Goal: Information Seeking & Learning: Learn about a topic

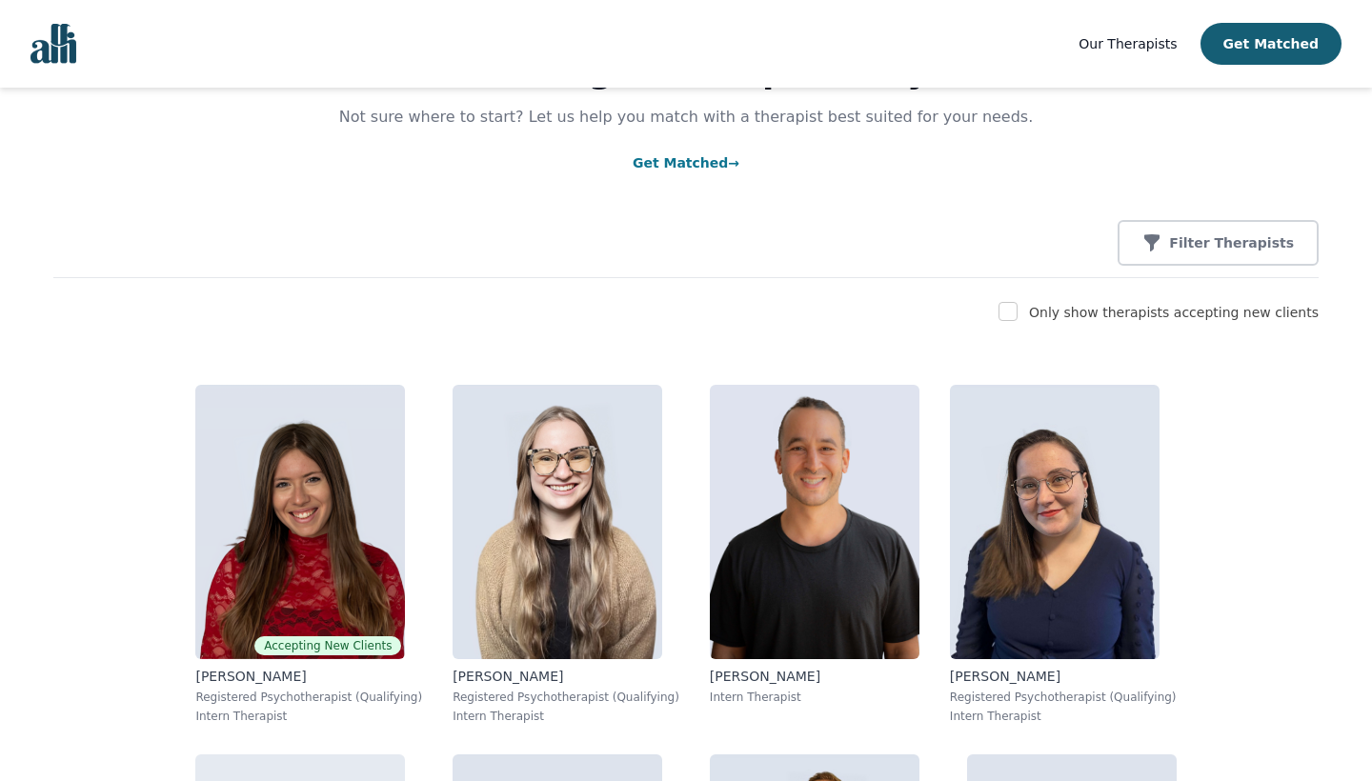
scroll to position [84, 0]
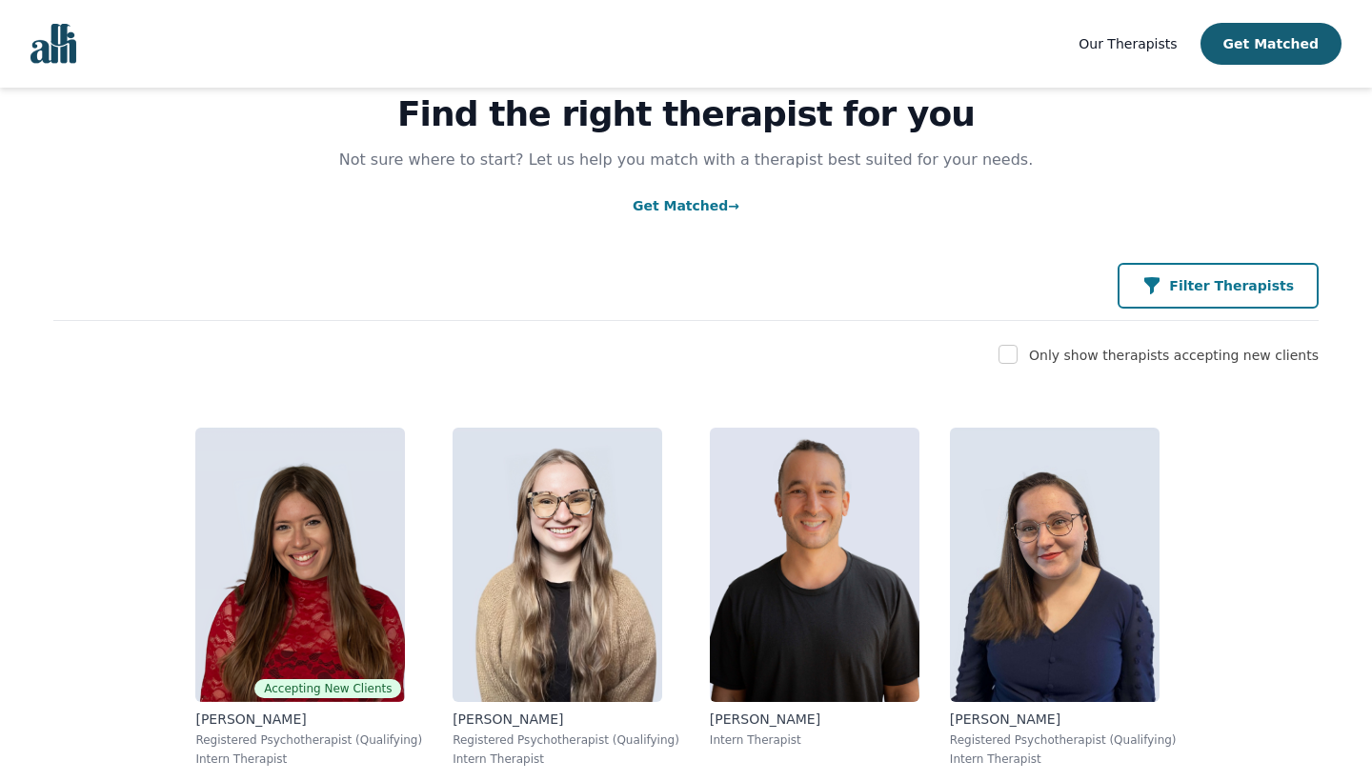
click at [1199, 274] on button "Filter Therapists" at bounding box center [1218, 286] width 201 height 46
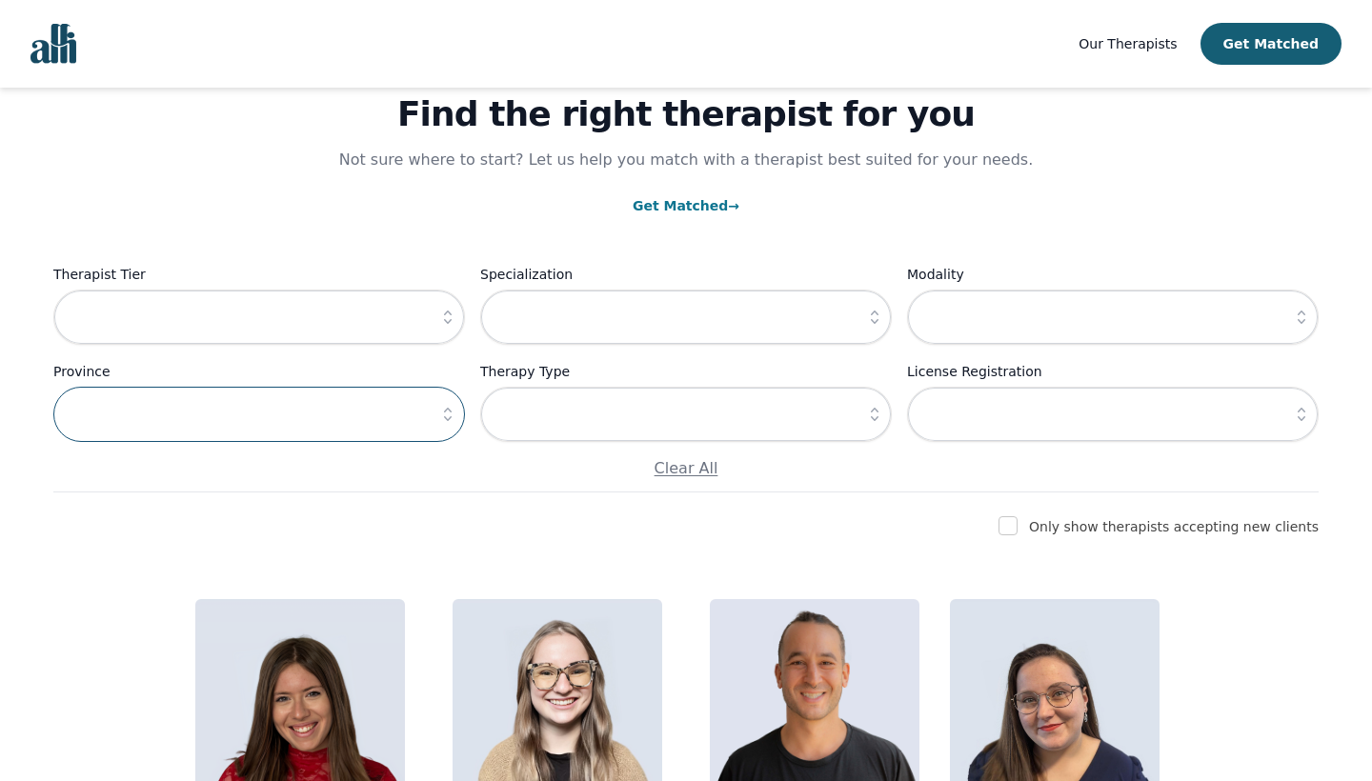
click at [295, 429] on input "text" at bounding box center [259, 414] width 412 height 55
click at [433, 418] on button "button" at bounding box center [448, 414] width 34 height 55
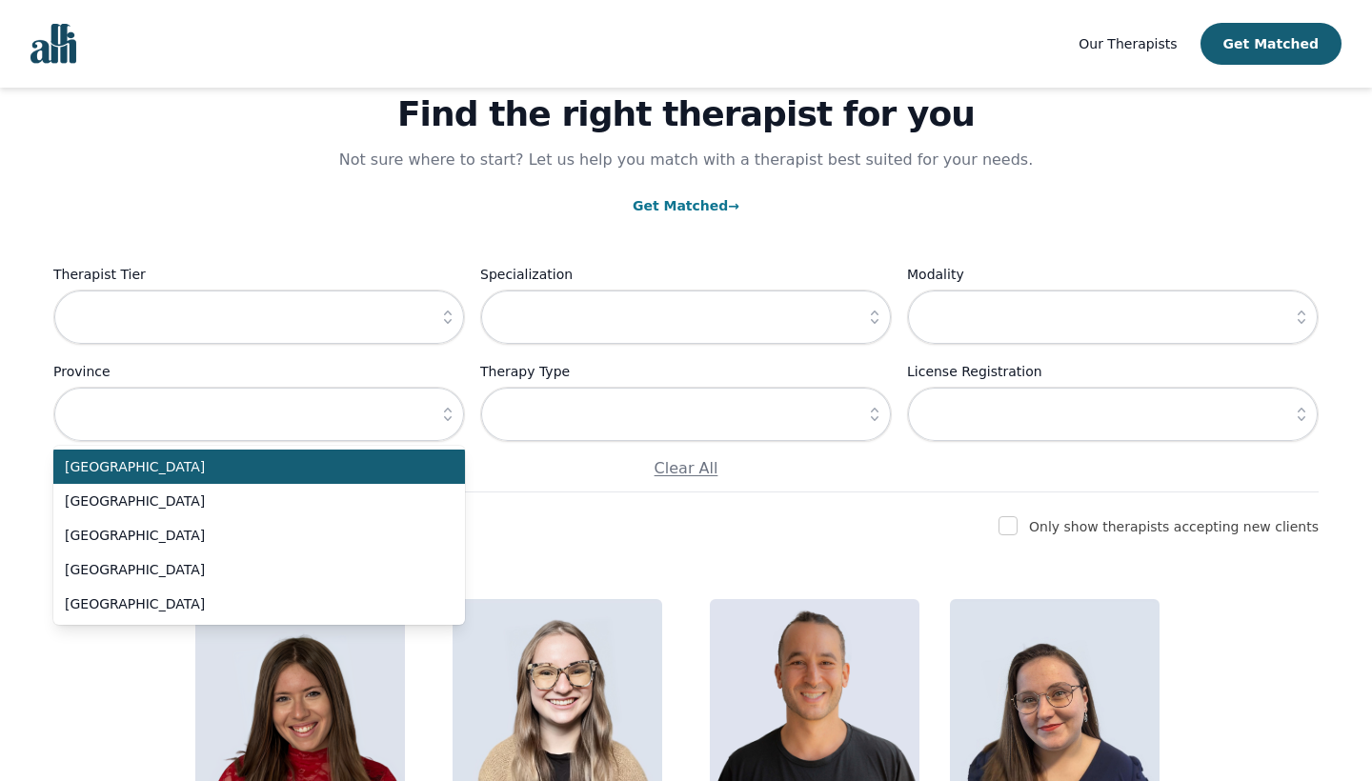
click at [440, 418] on icon "button" at bounding box center [447, 414] width 19 height 19
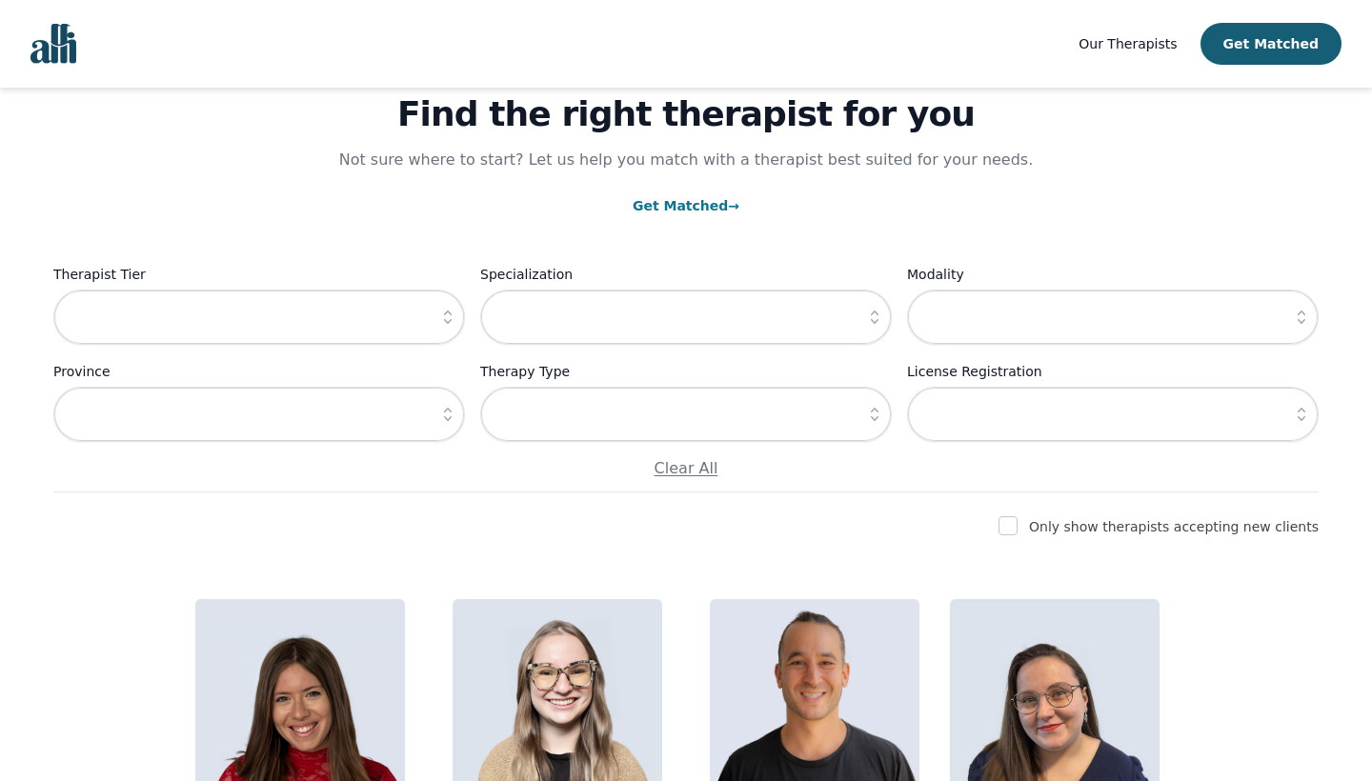
click at [295, 486] on div "Find the right therapist for you Not sure where to start? Let us help you match…" at bounding box center [686, 248] width 1266 height 489
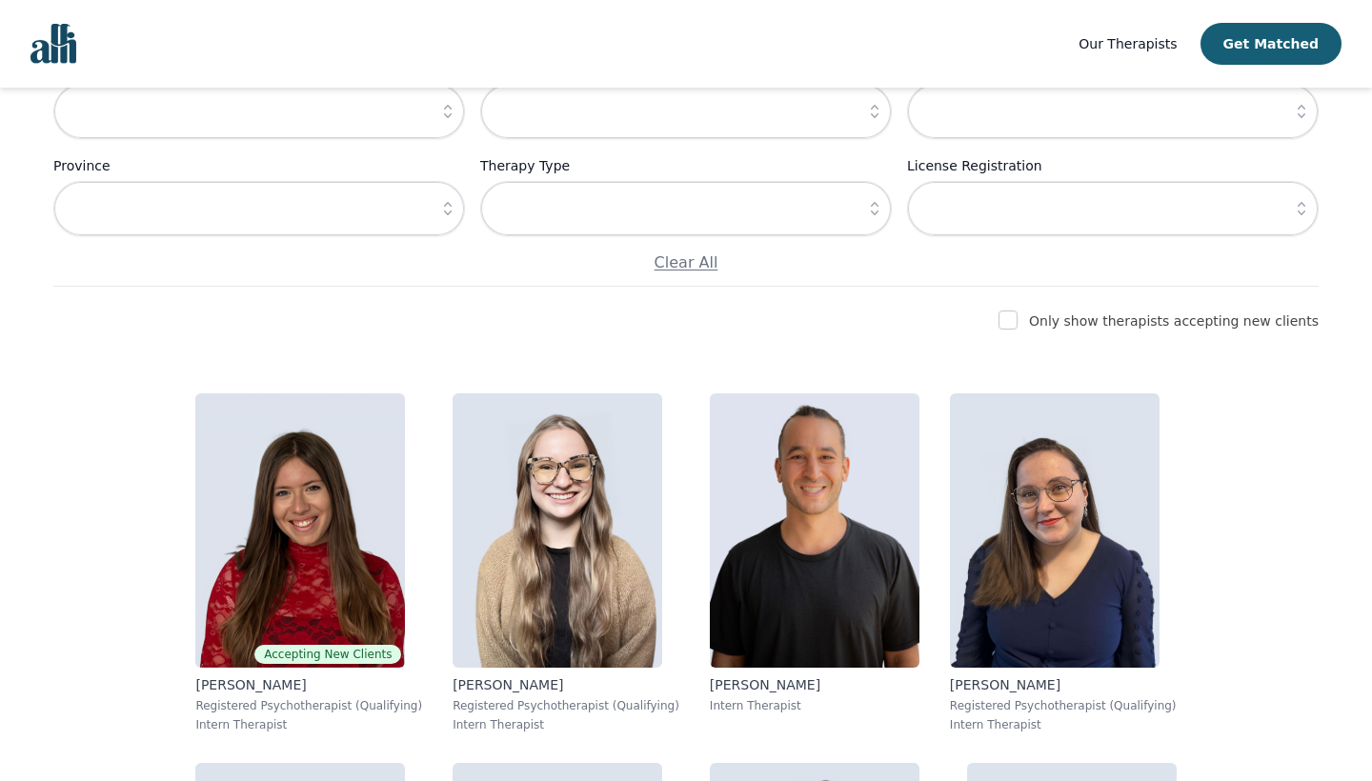
scroll to position [305, 0]
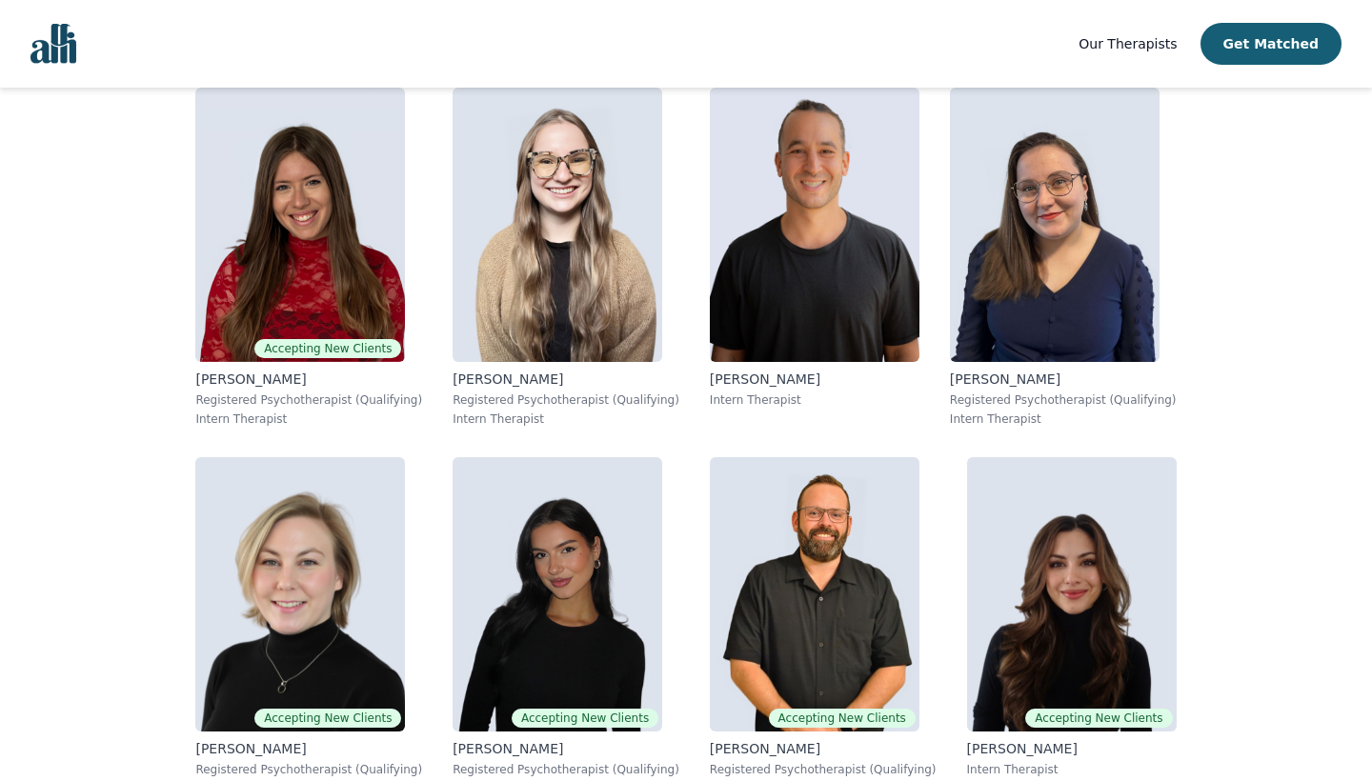
scroll to position [600, 0]
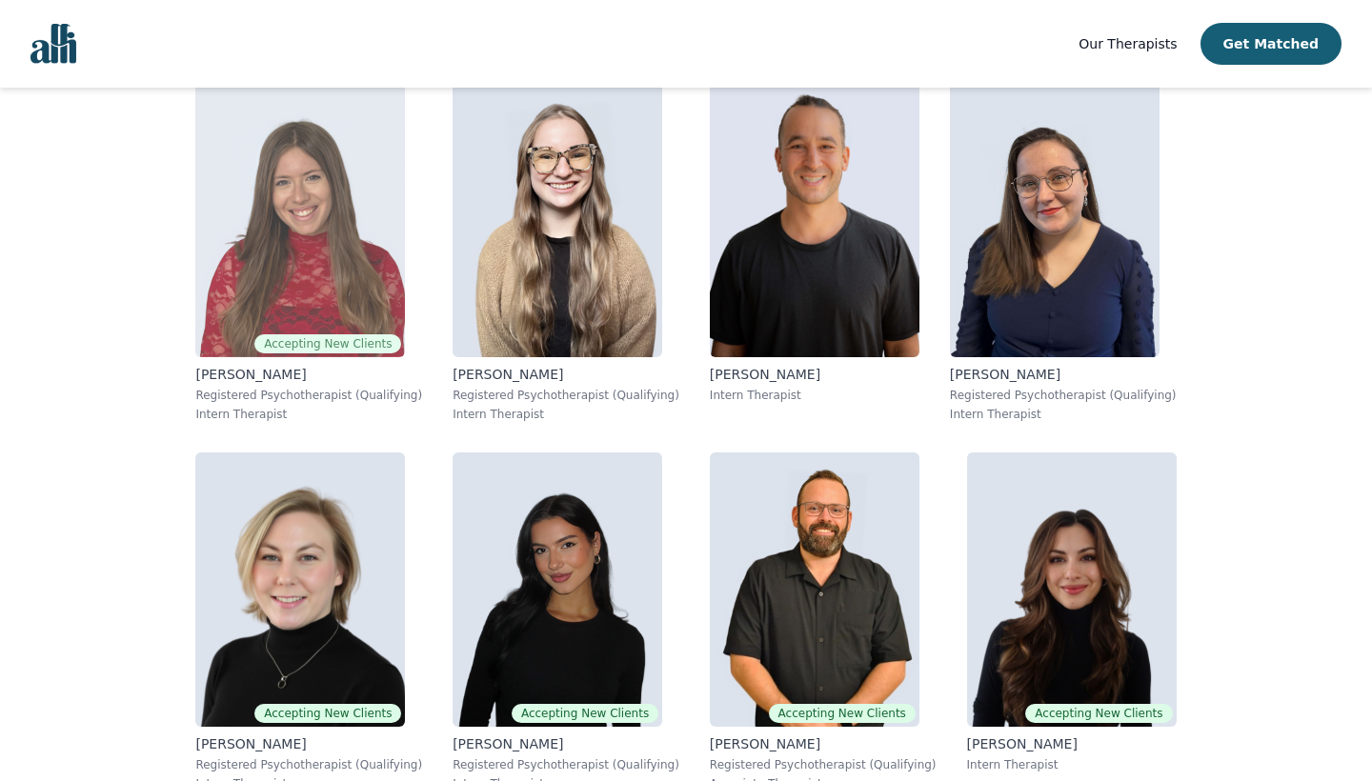
click at [277, 266] on img at bounding box center [300, 220] width 210 height 274
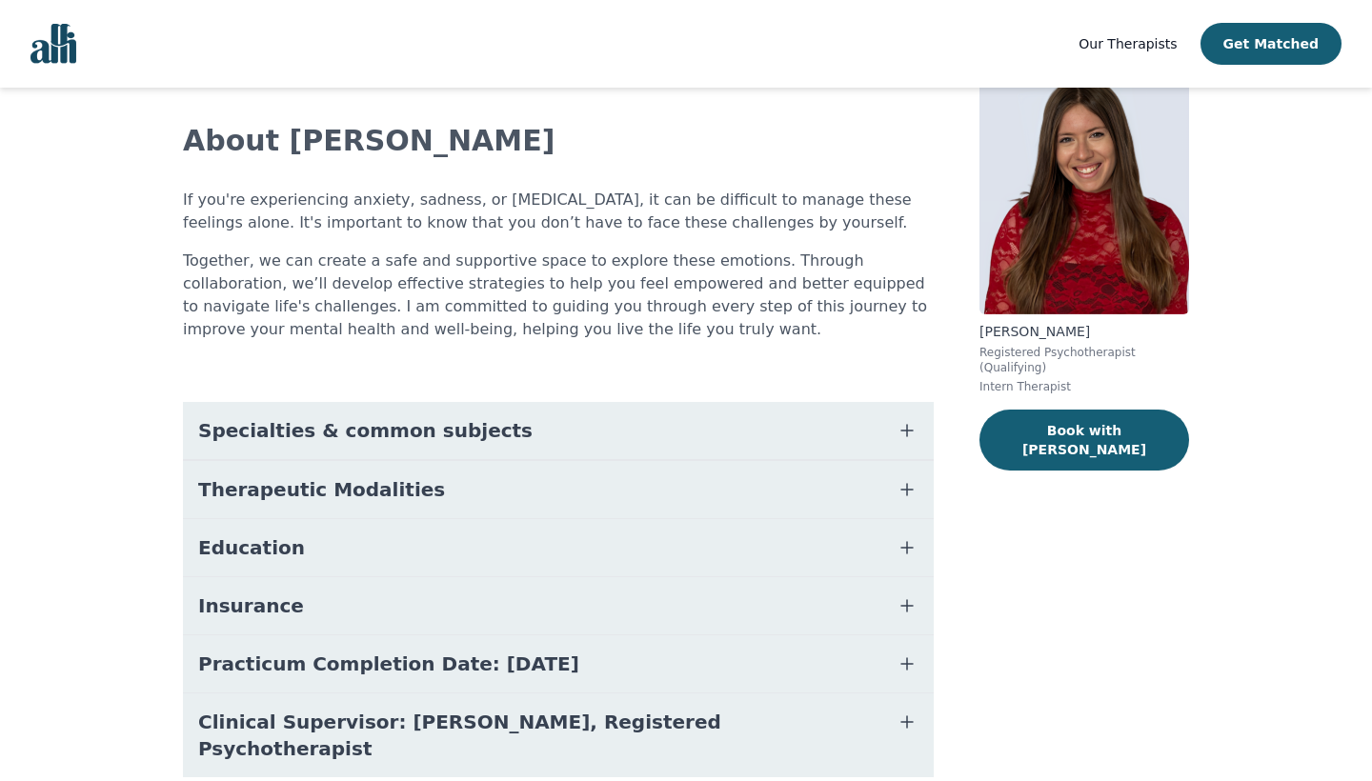
scroll to position [92, 0]
click at [285, 474] on button "Therapeutic Modalities" at bounding box center [558, 490] width 751 height 57
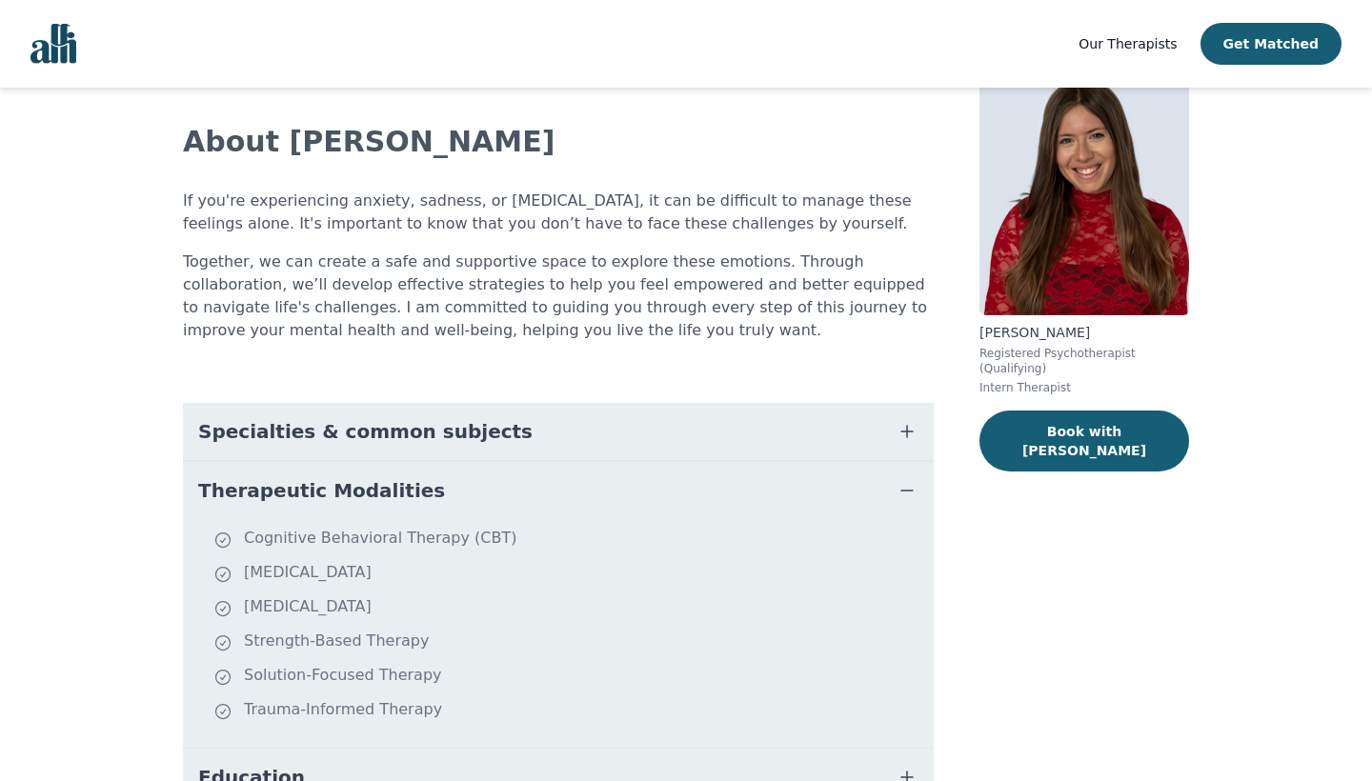
scroll to position [185, 0]
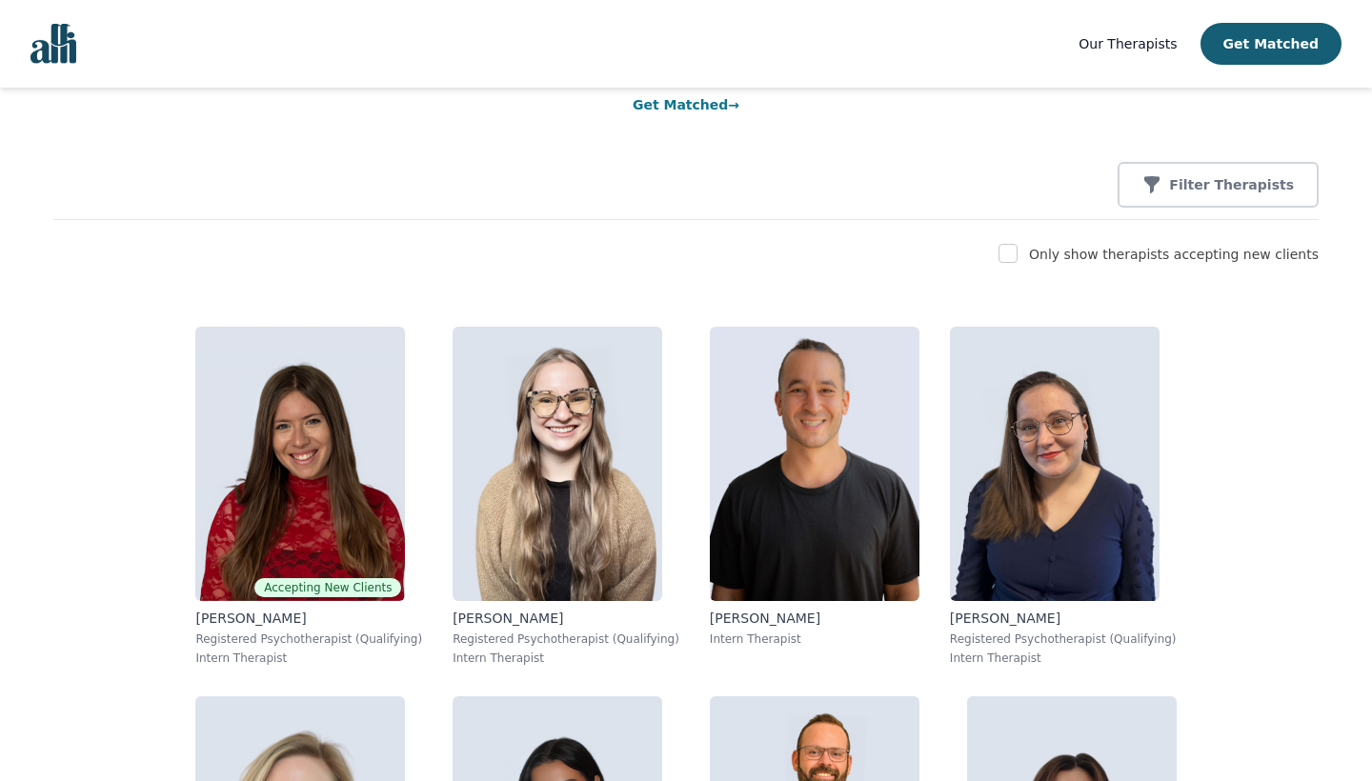
scroll to position [383, 0]
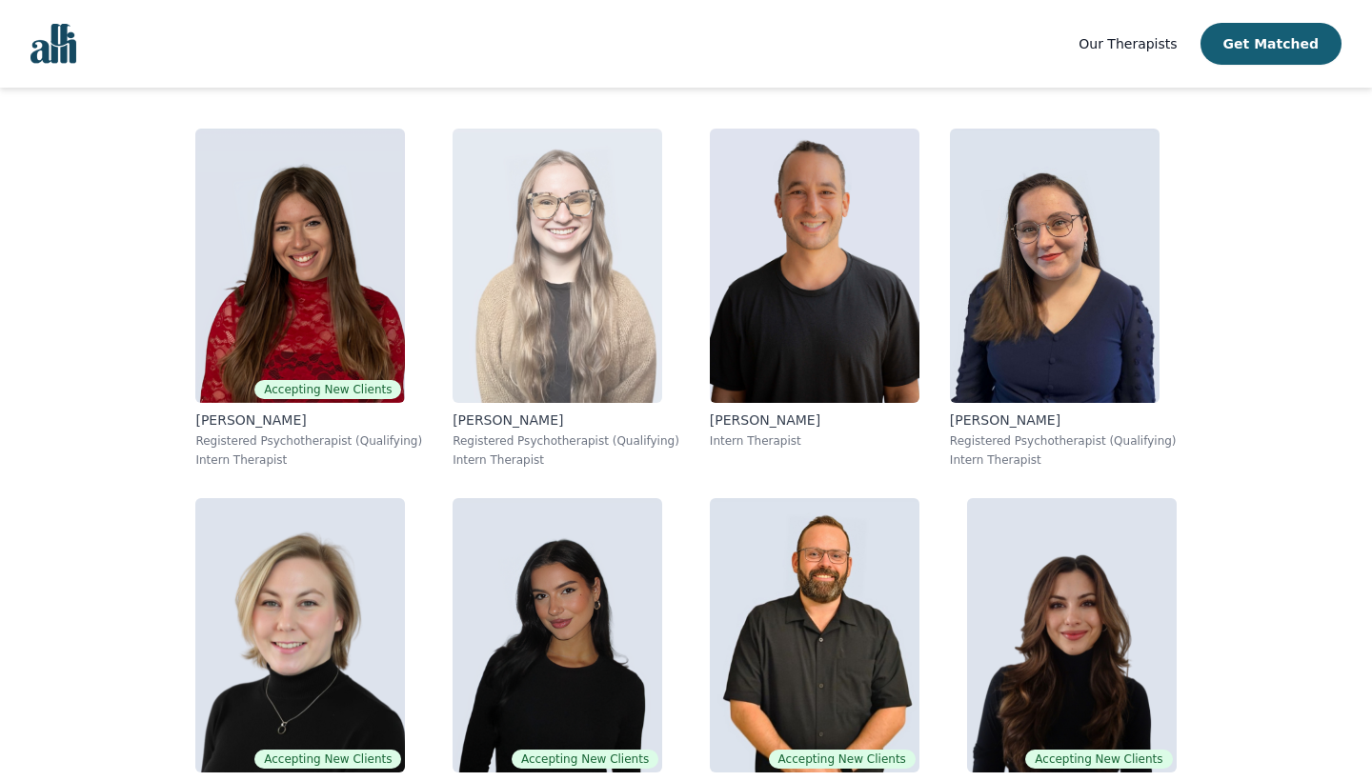
click at [453, 293] on img at bounding box center [558, 266] width 210 height 274
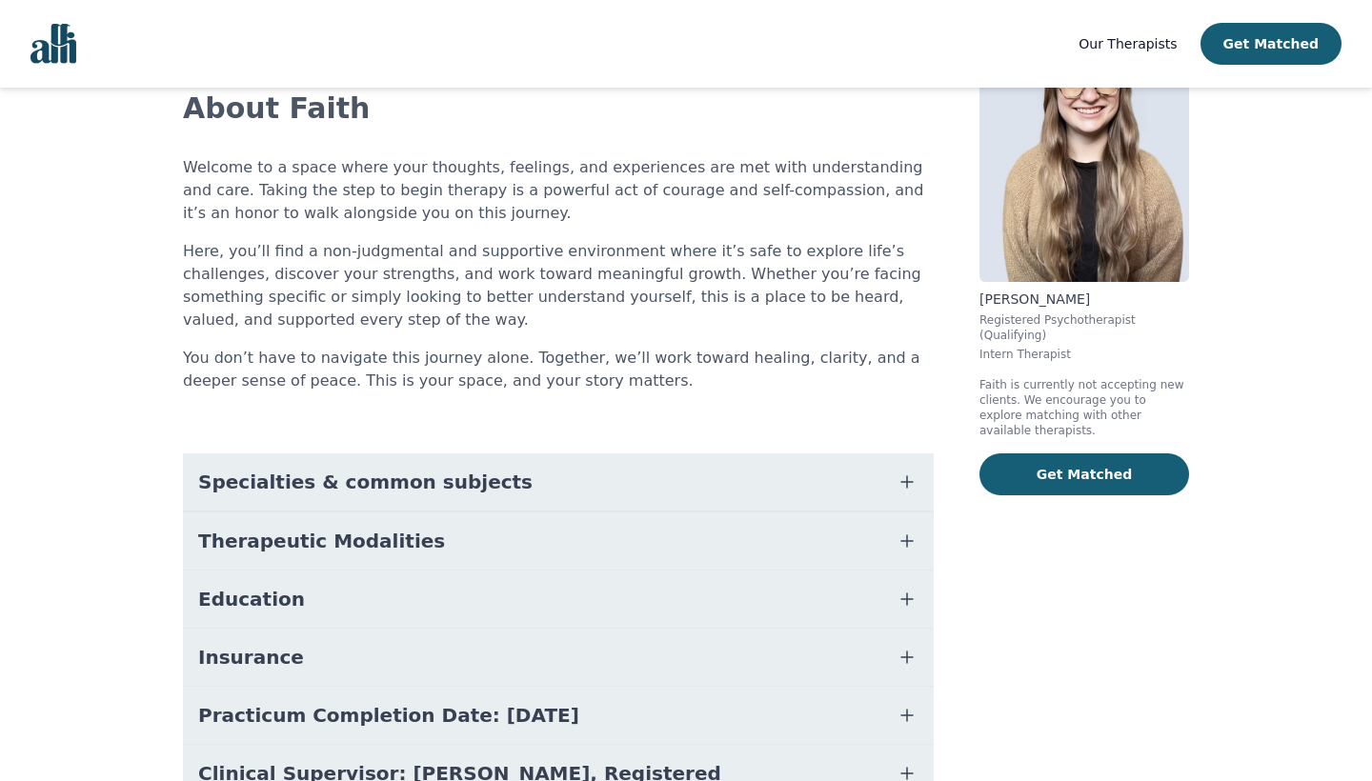
scroll to position [198, 0]
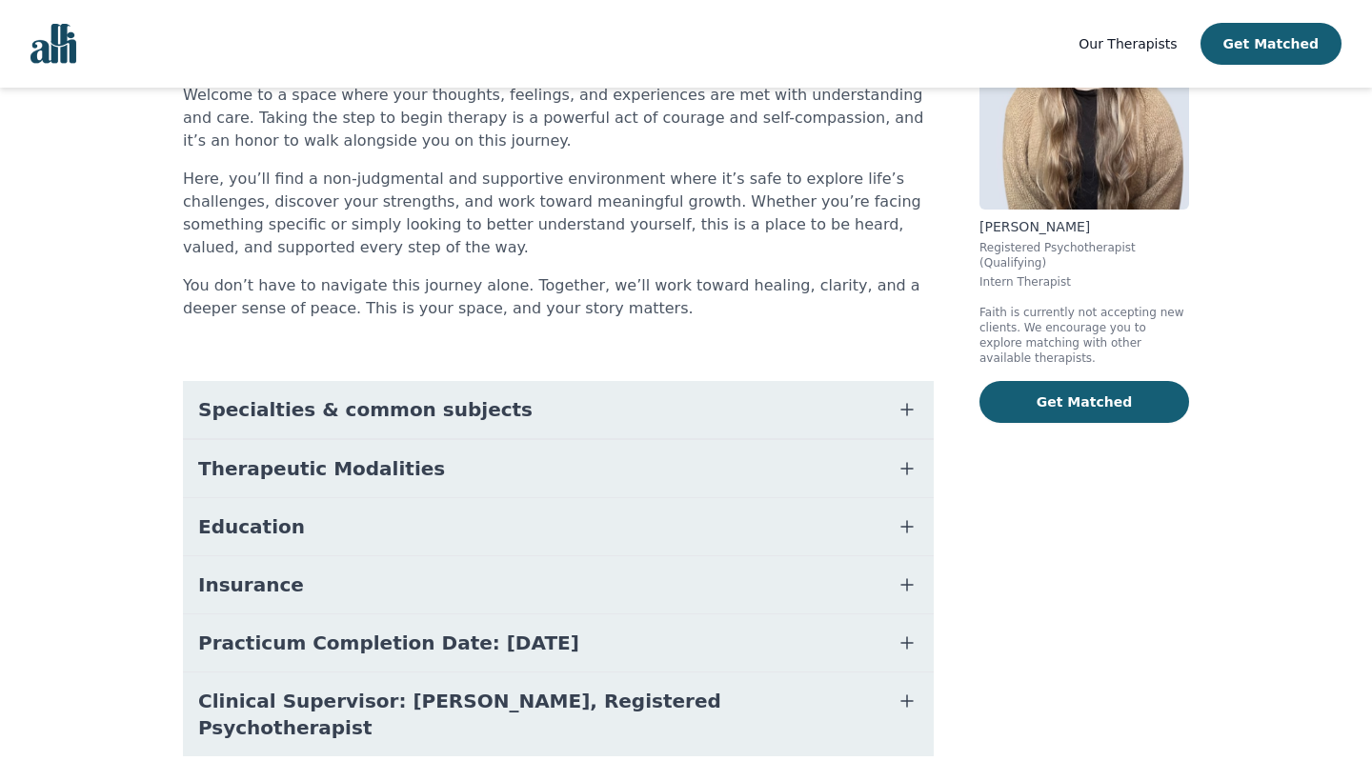
click at [526, 477] on button "Therapeutic Modalities" at bounding box center [558, 468] width 751 height 57
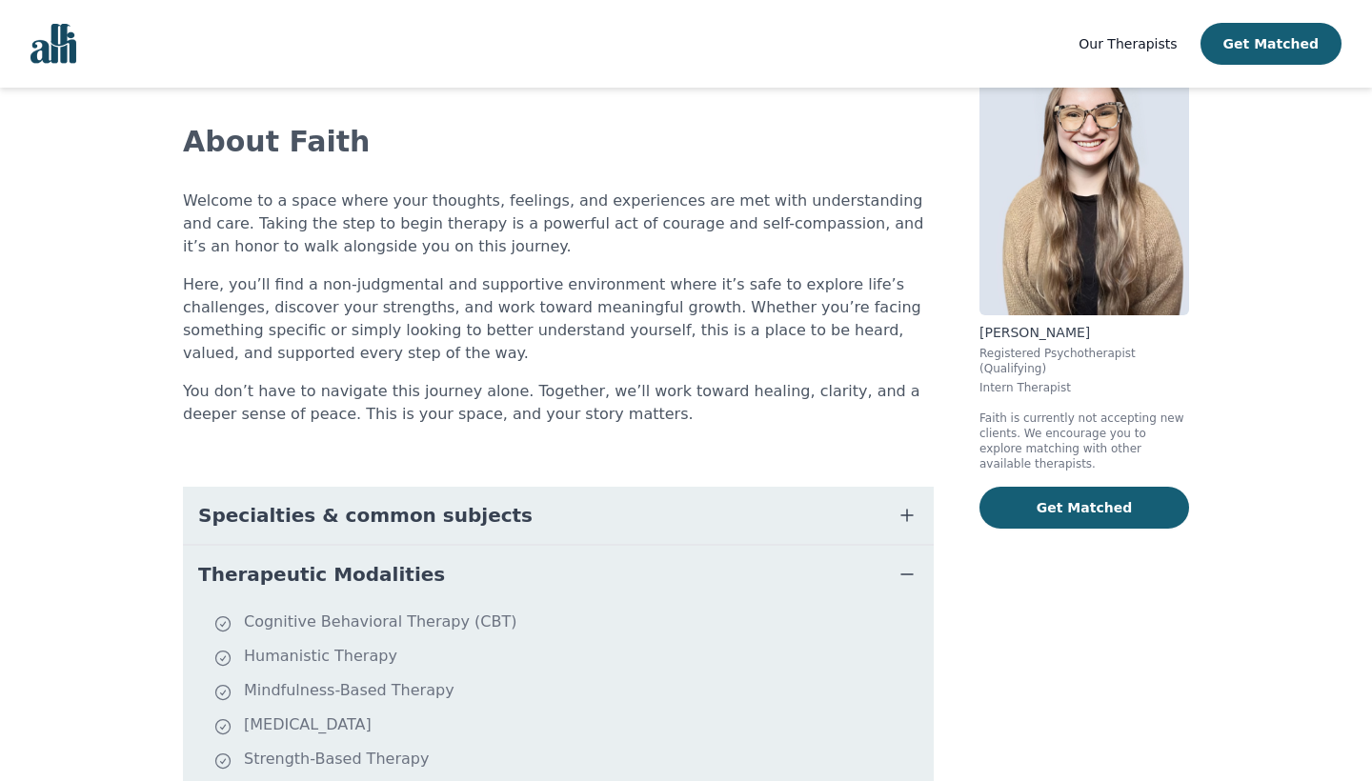
scroll to position [48, 0]
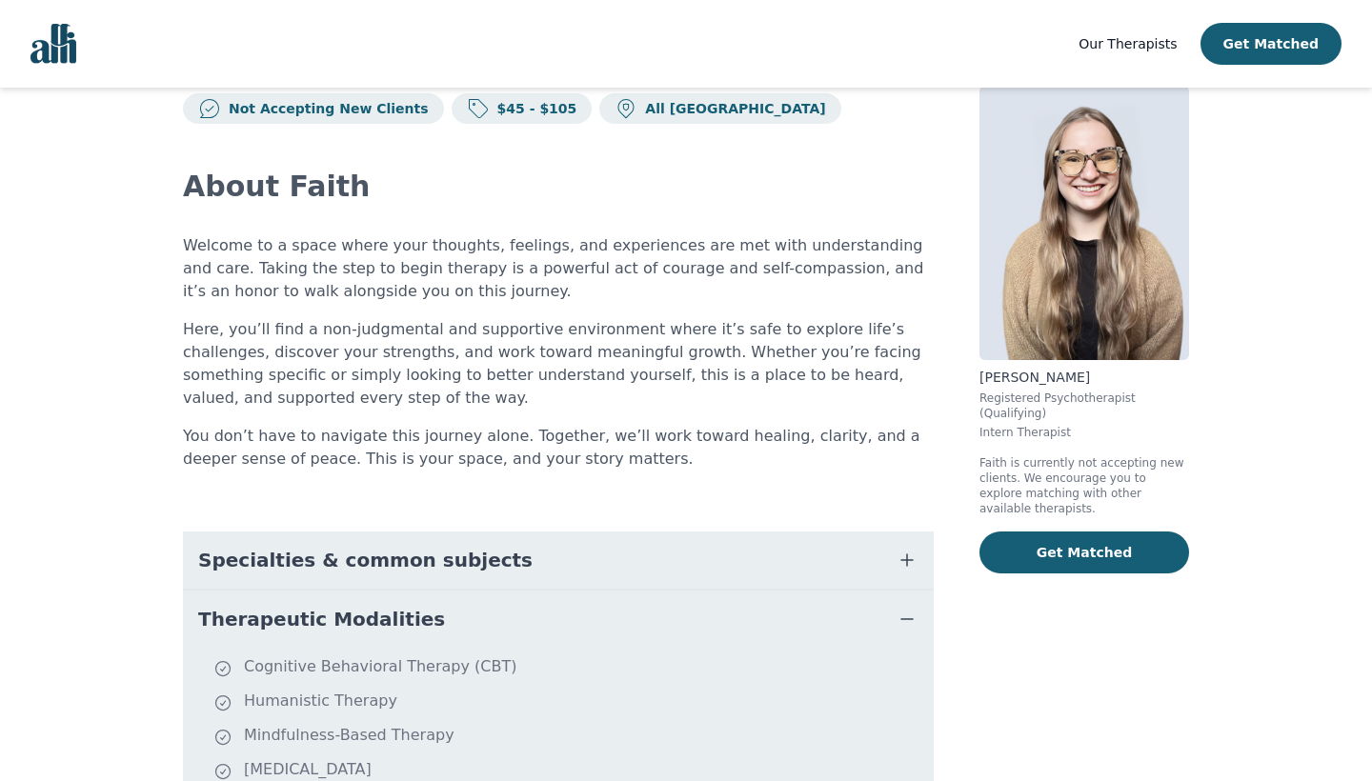
click at [1130, 2] on nav "Our Therapists Get Matched" at bounding box center [686, 44] width 1372 height 88
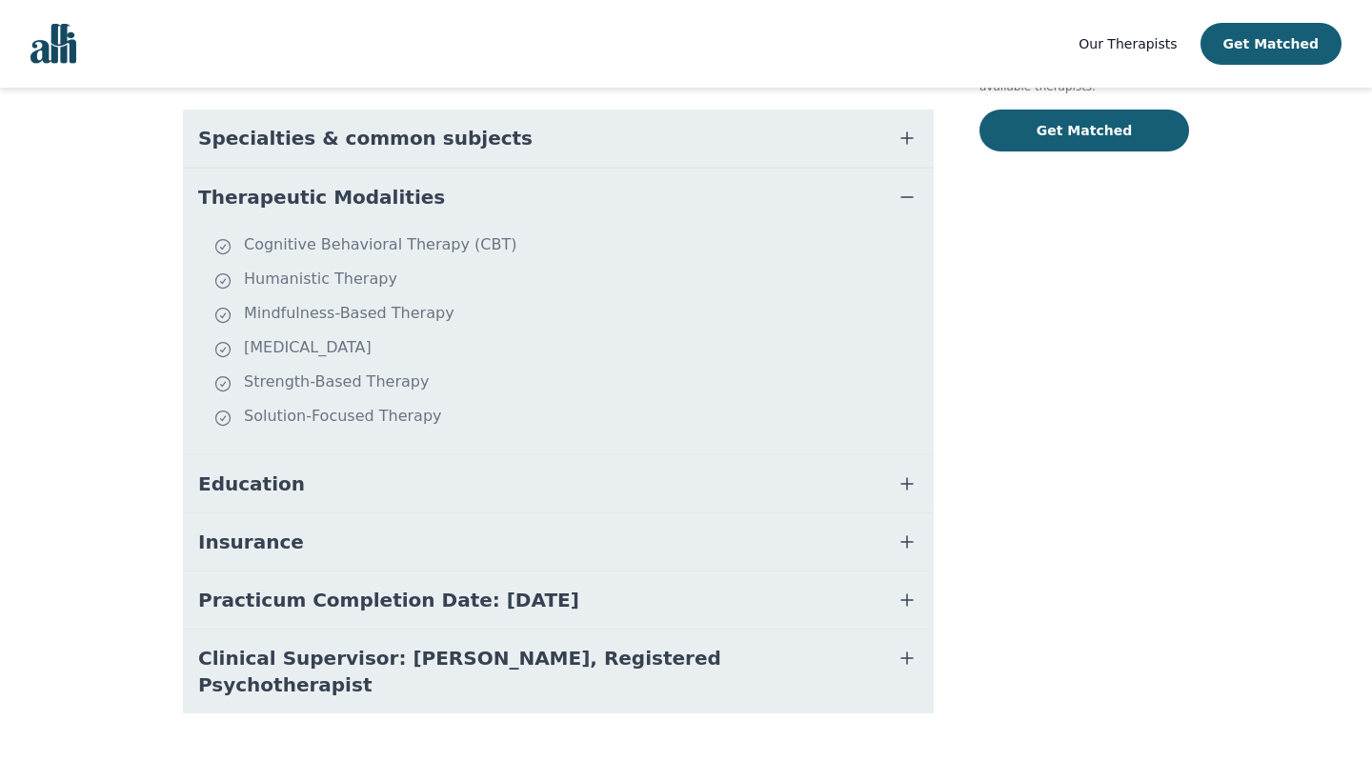
scroll to position [467, 0]
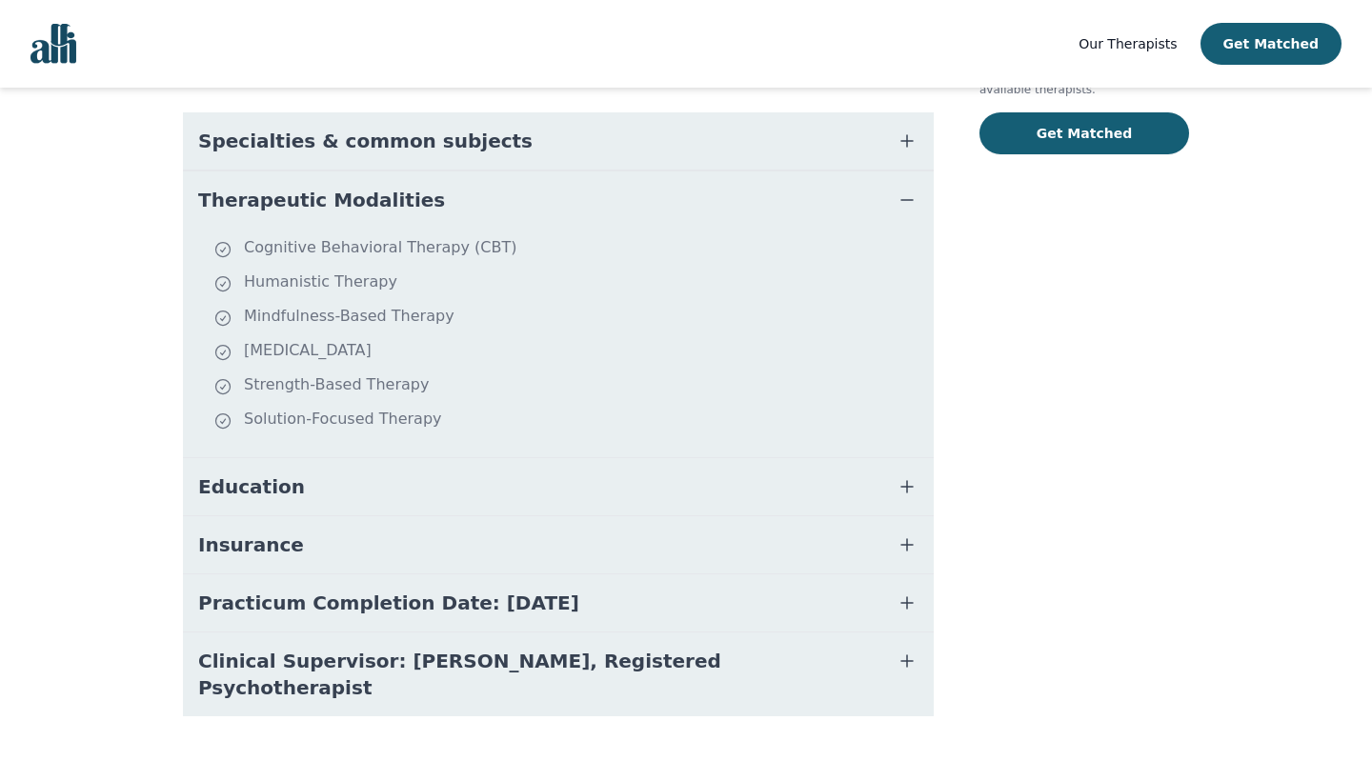
click at [560, 620] on button "Practicum Completion Date: [DATE]" at bounding box center [558, 603] width 751 height 57
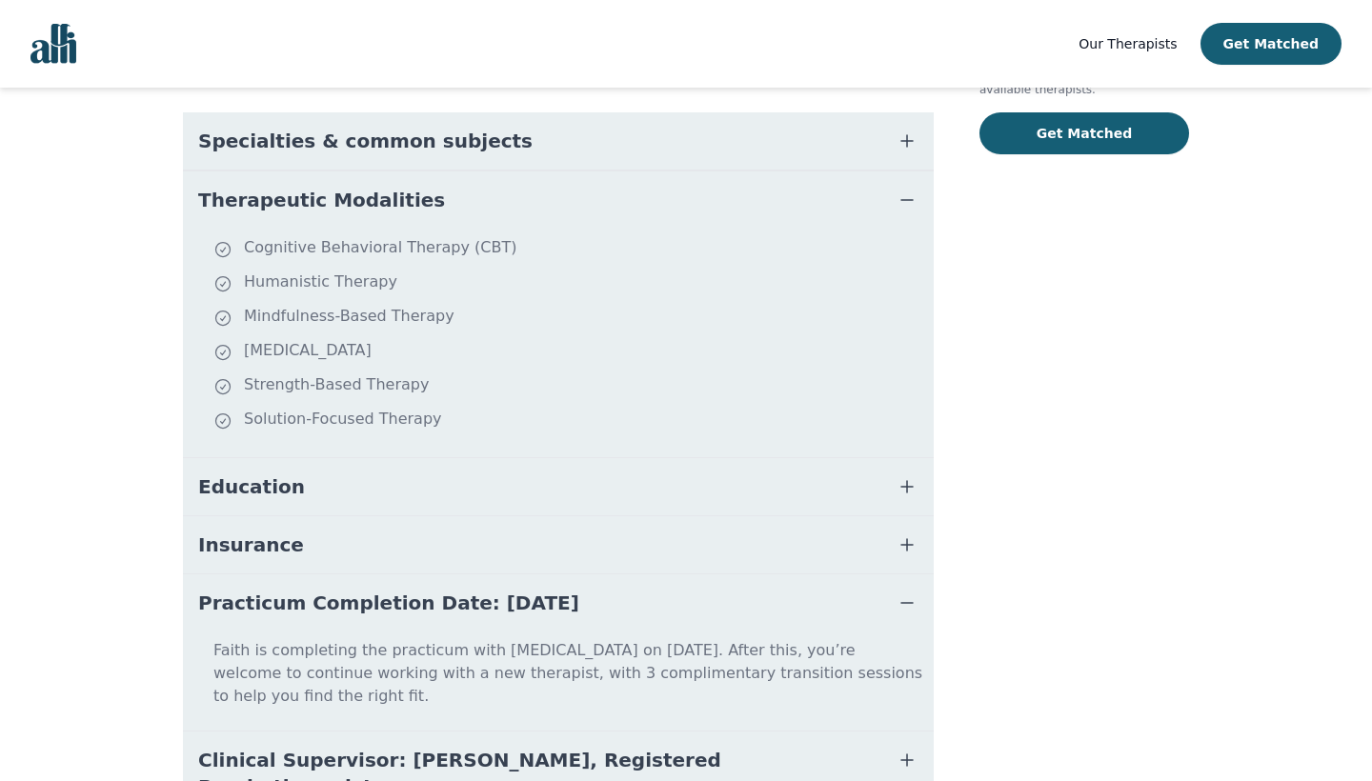
click at [627, 619] on button "Practicum Completion Date: [DATE]" at bounding box center [558, 603] width 751 height 57
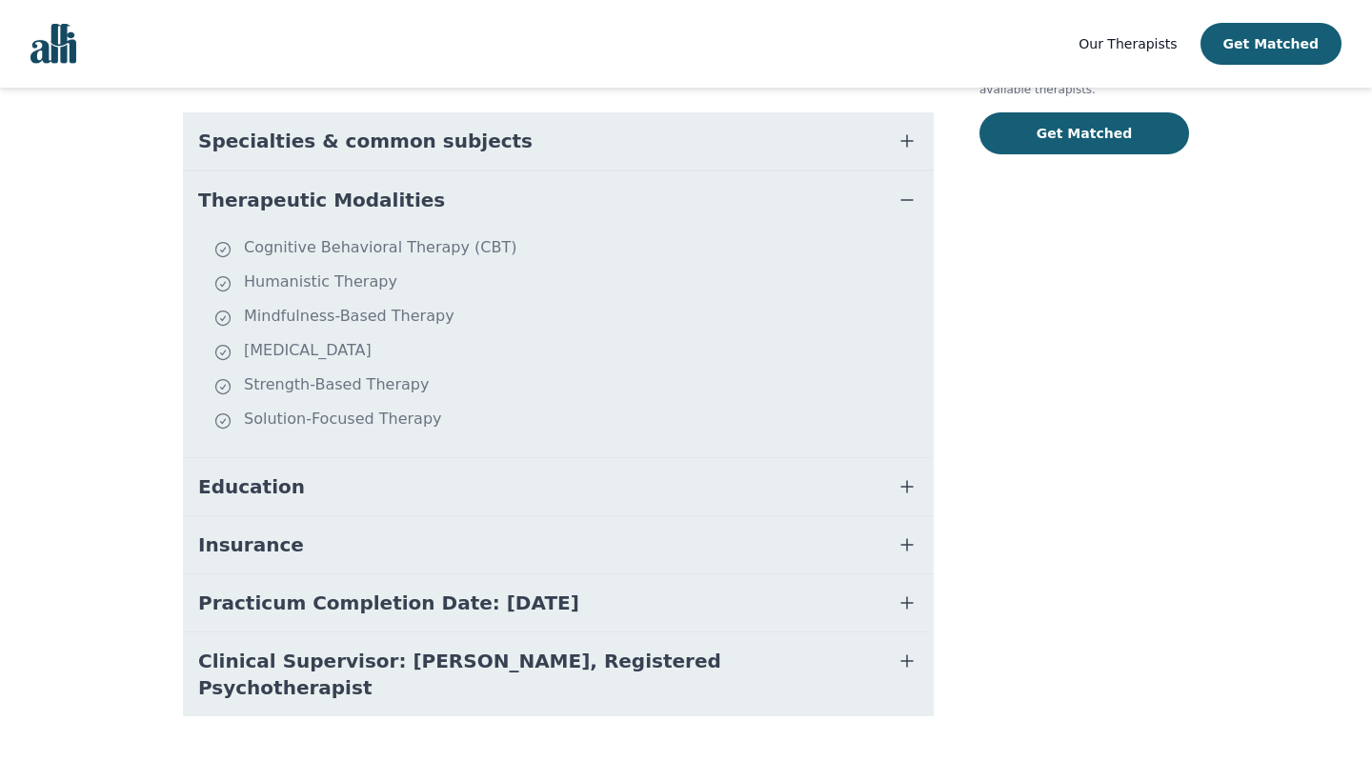
click at [534, 561] on button "Insurance" at bounding box center [558, 545] width 751 height 57
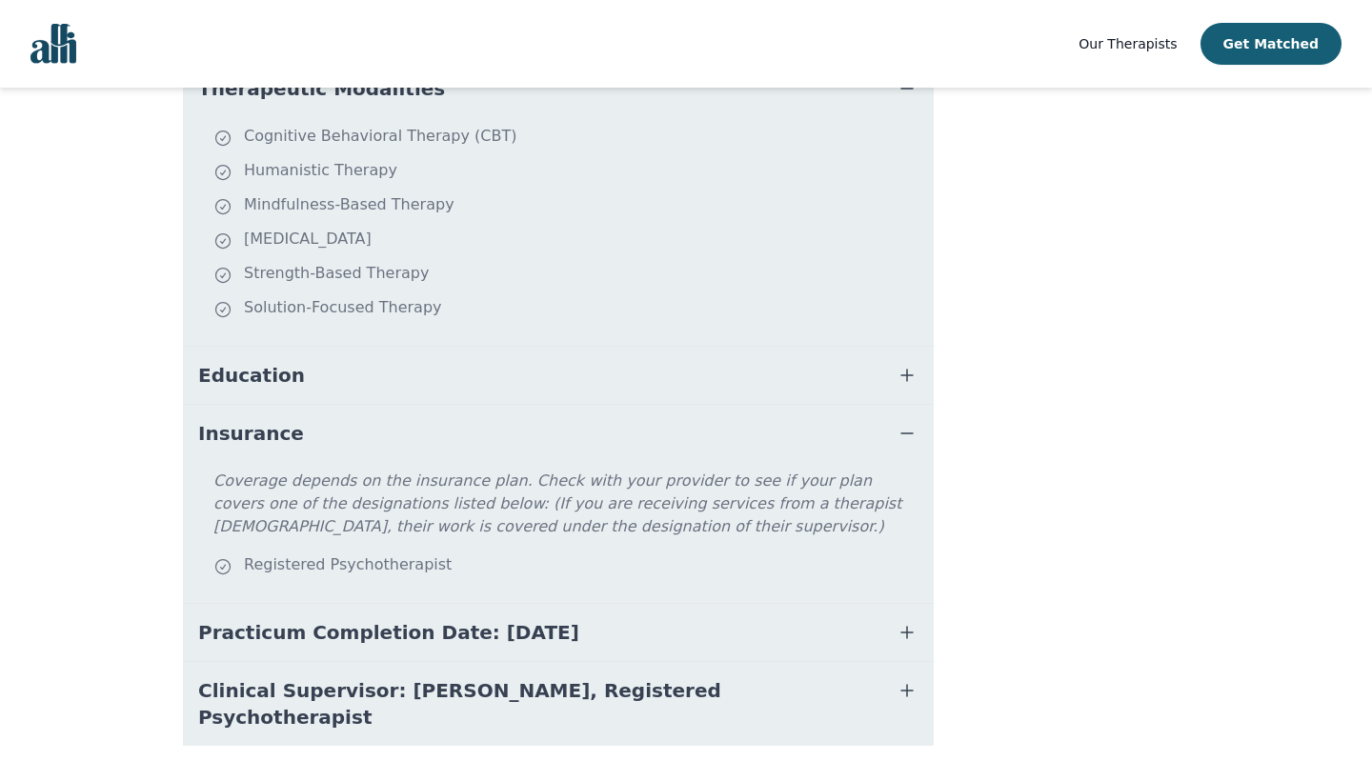
scroll to position [578, 0]
click at [413, 443] on button "Insurance" at bounding box center [558, 433] width 751 height 57
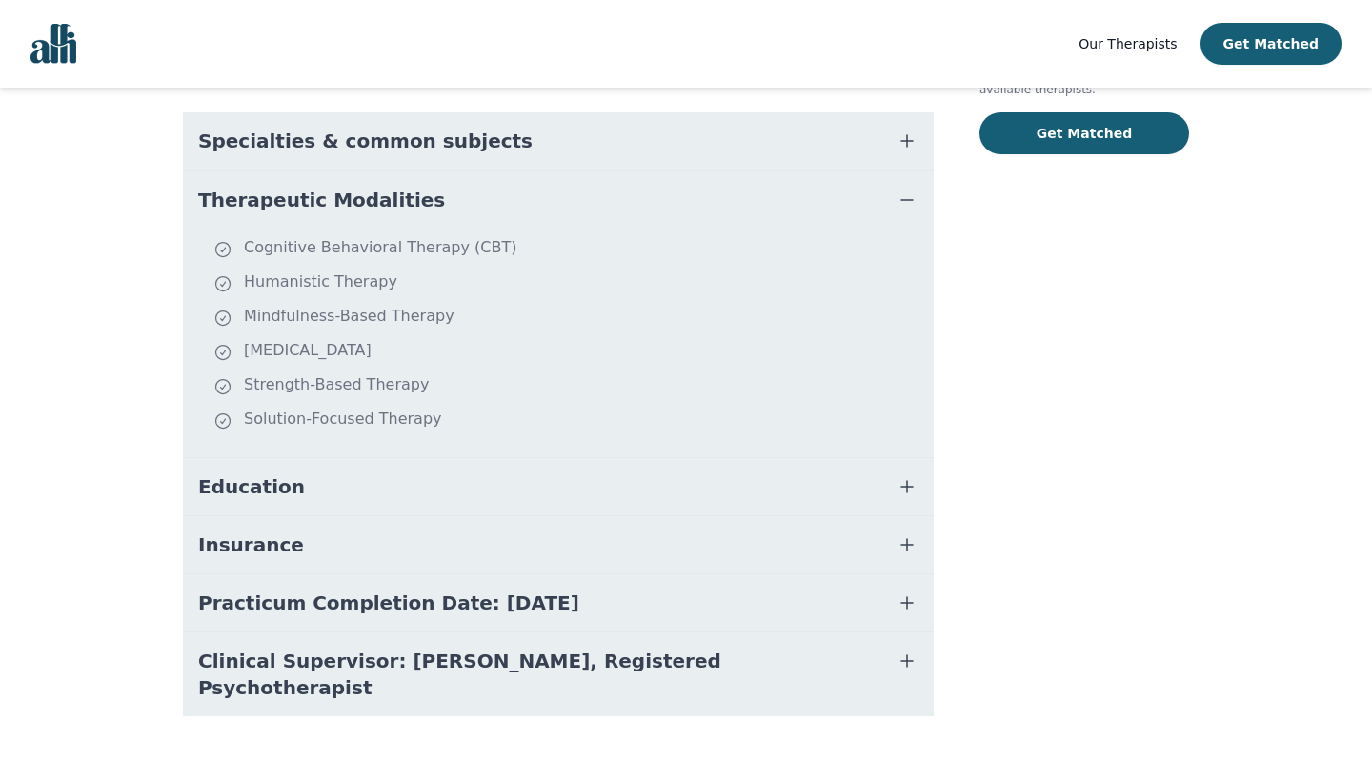
click at [571, 496] on button "Education" at bounding box center [558, 486] width 751 height 57
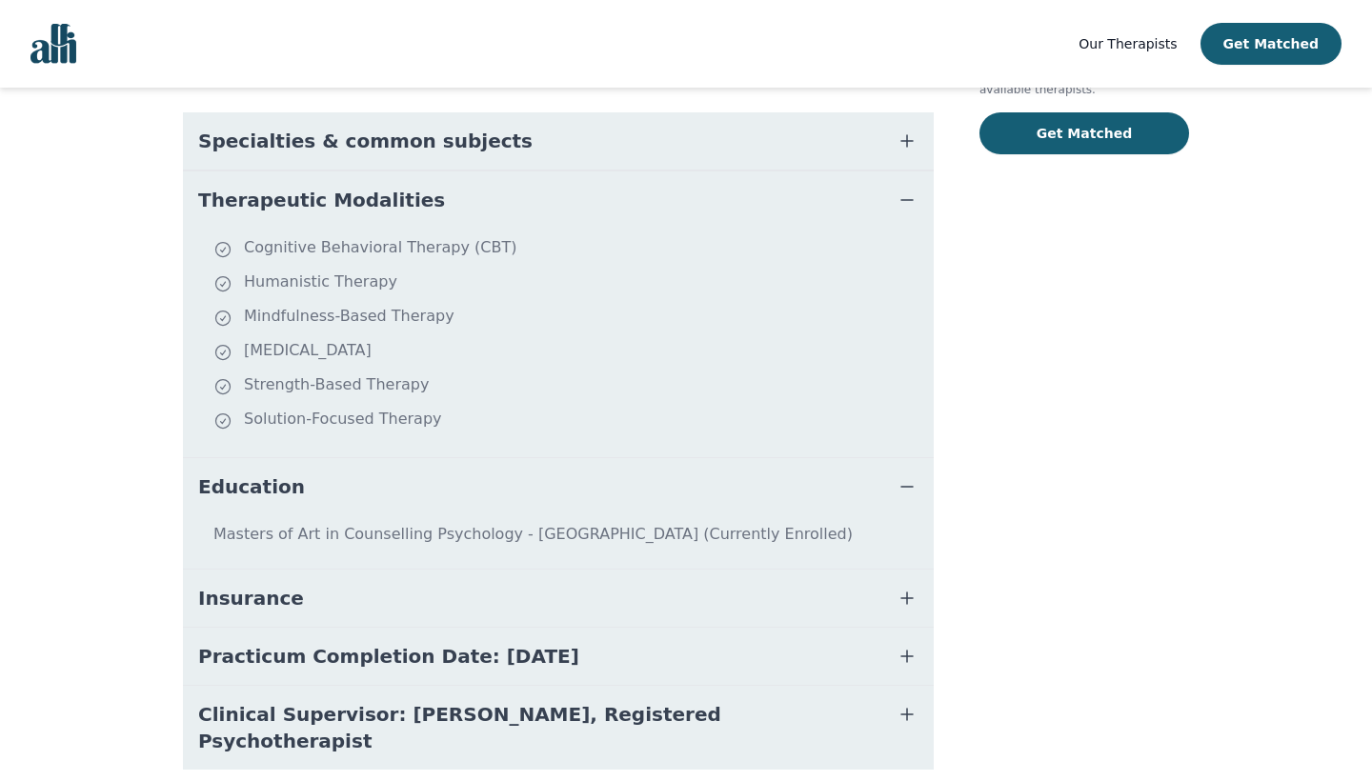
click at [793, 483] on button "Education" at bounding box center [558, 486] width 751 height 57
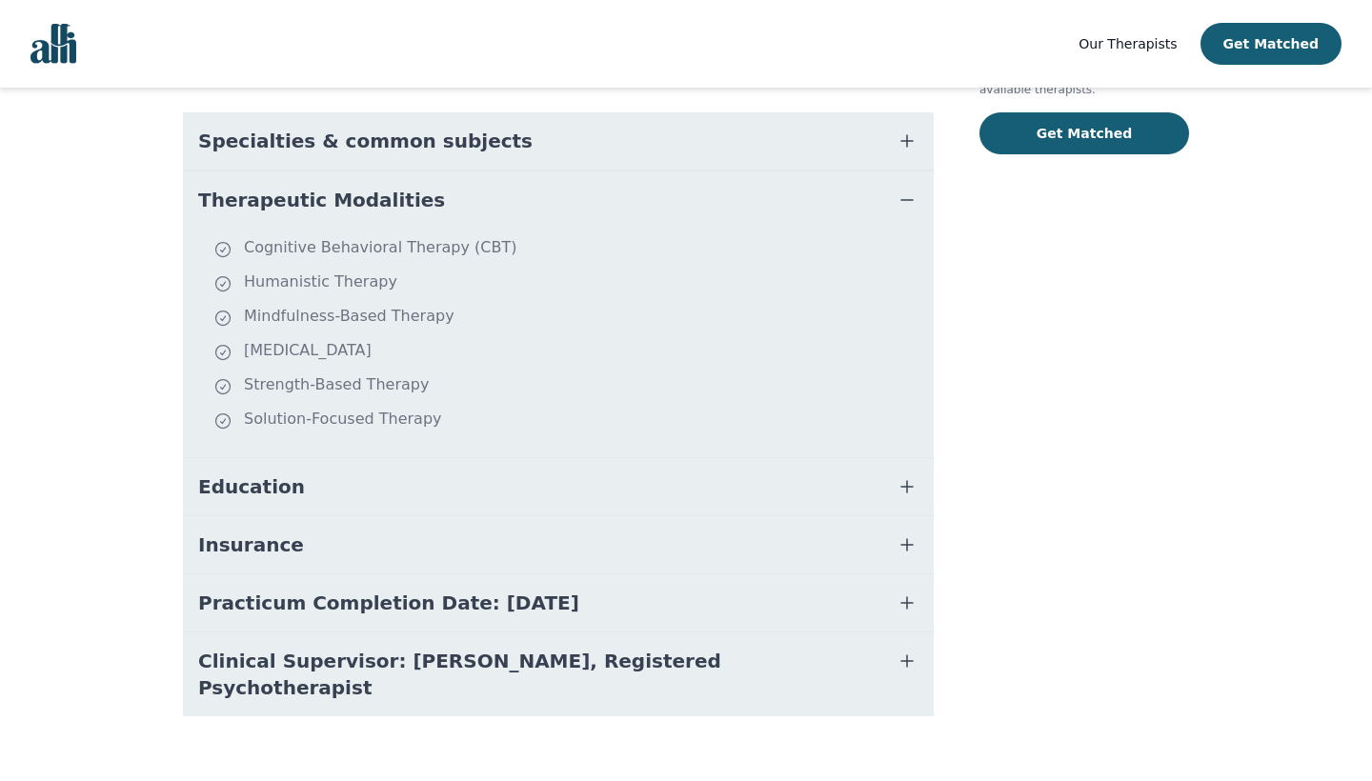
click at [799, 659] on button "Clinical Supervisor: [PERSON_NAME], Registered Psychotherapist" at bounding box center [558, 675] width 751 height 84
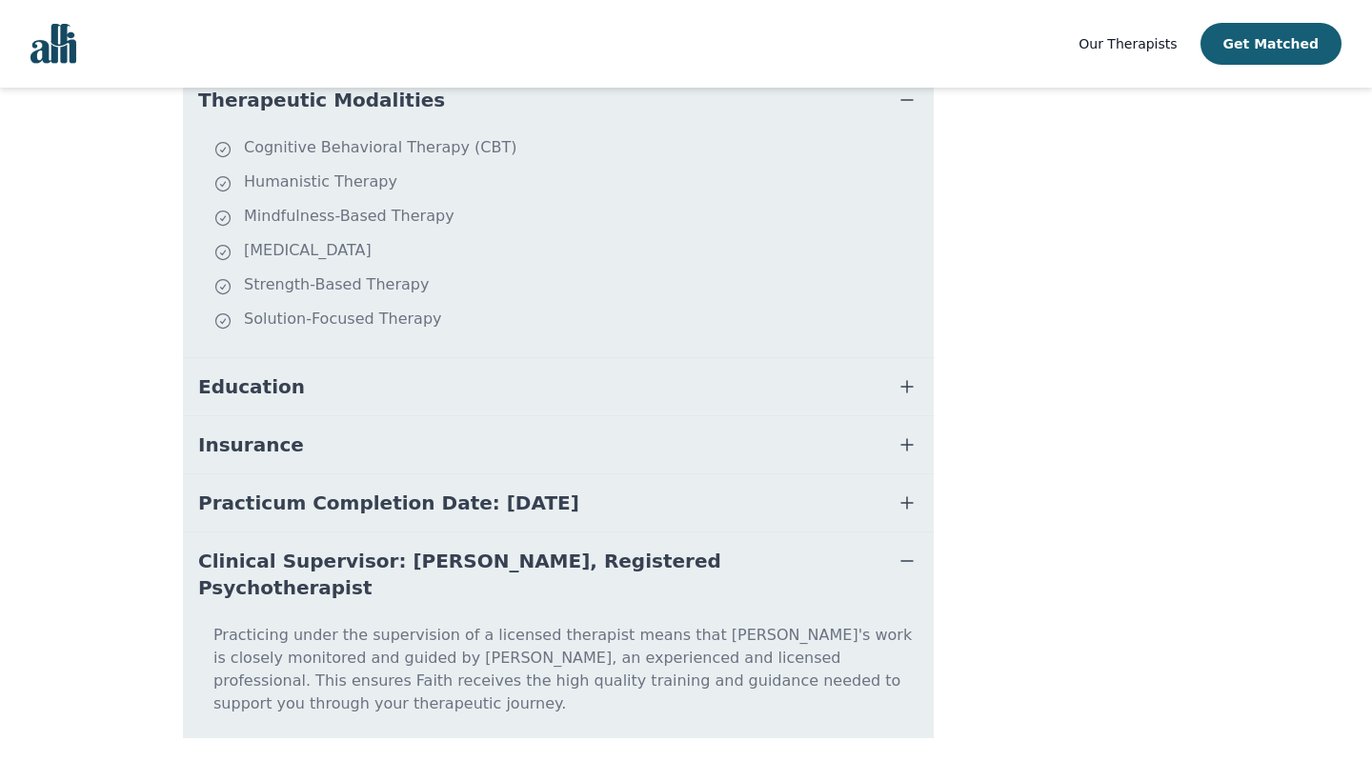
scroll to position [566, 0]
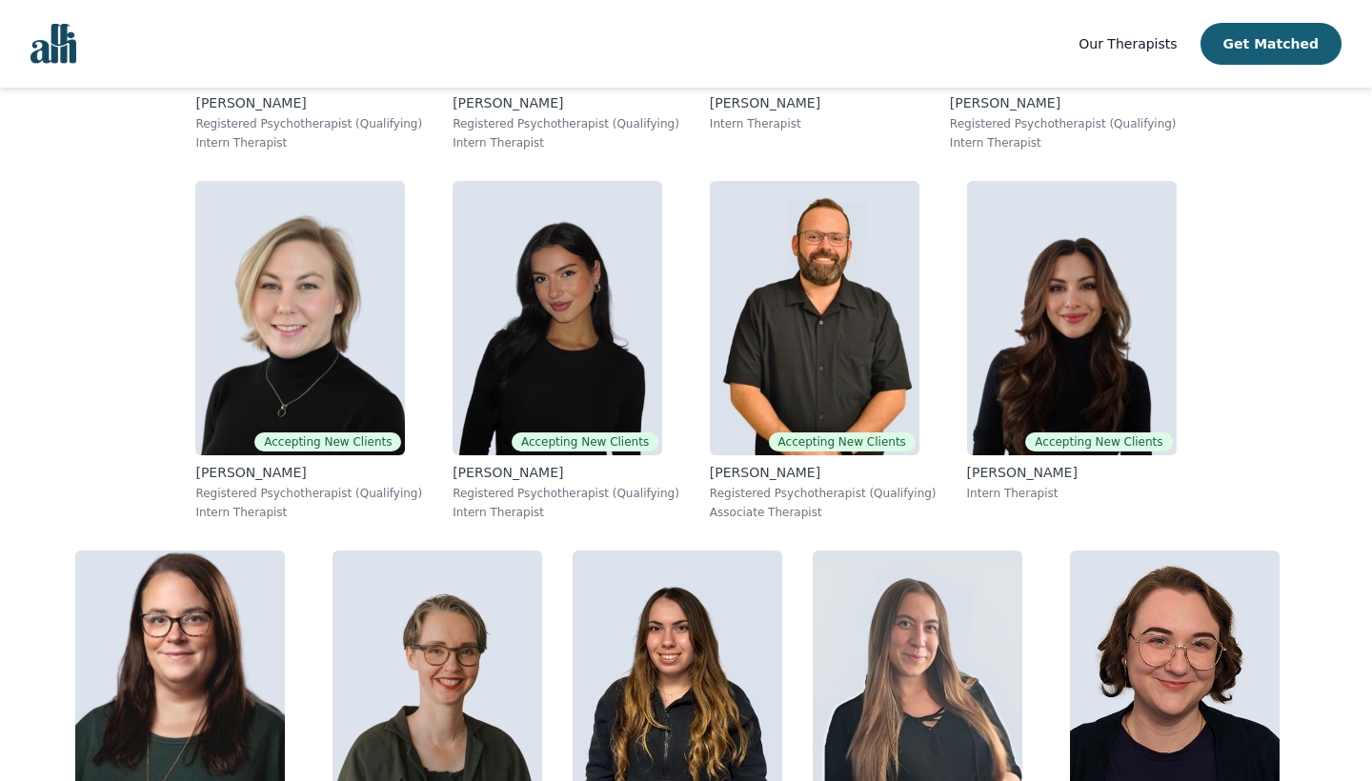
scroll to position [711, 0]
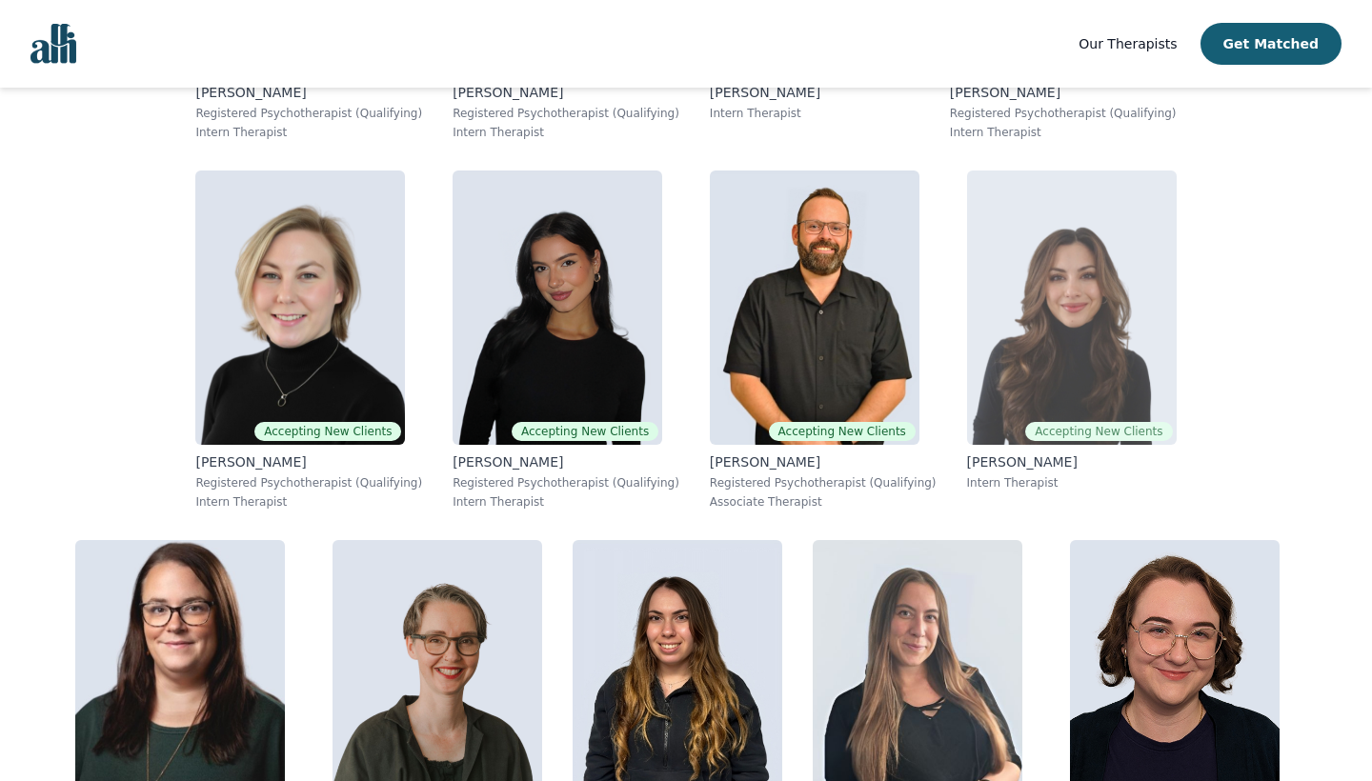
click at [967, 326] on img at bounding box center [1072, 308] width 210 height 274
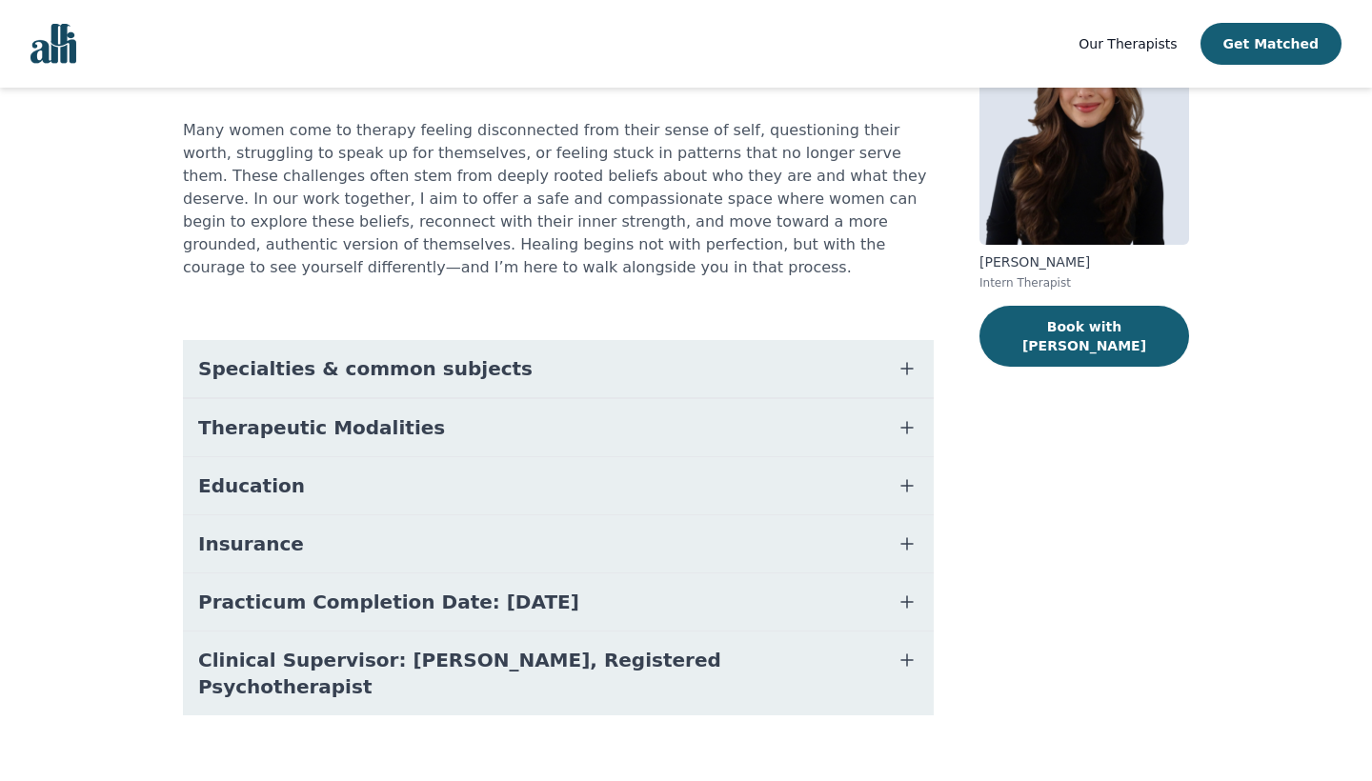
scroll to position [162, 0]
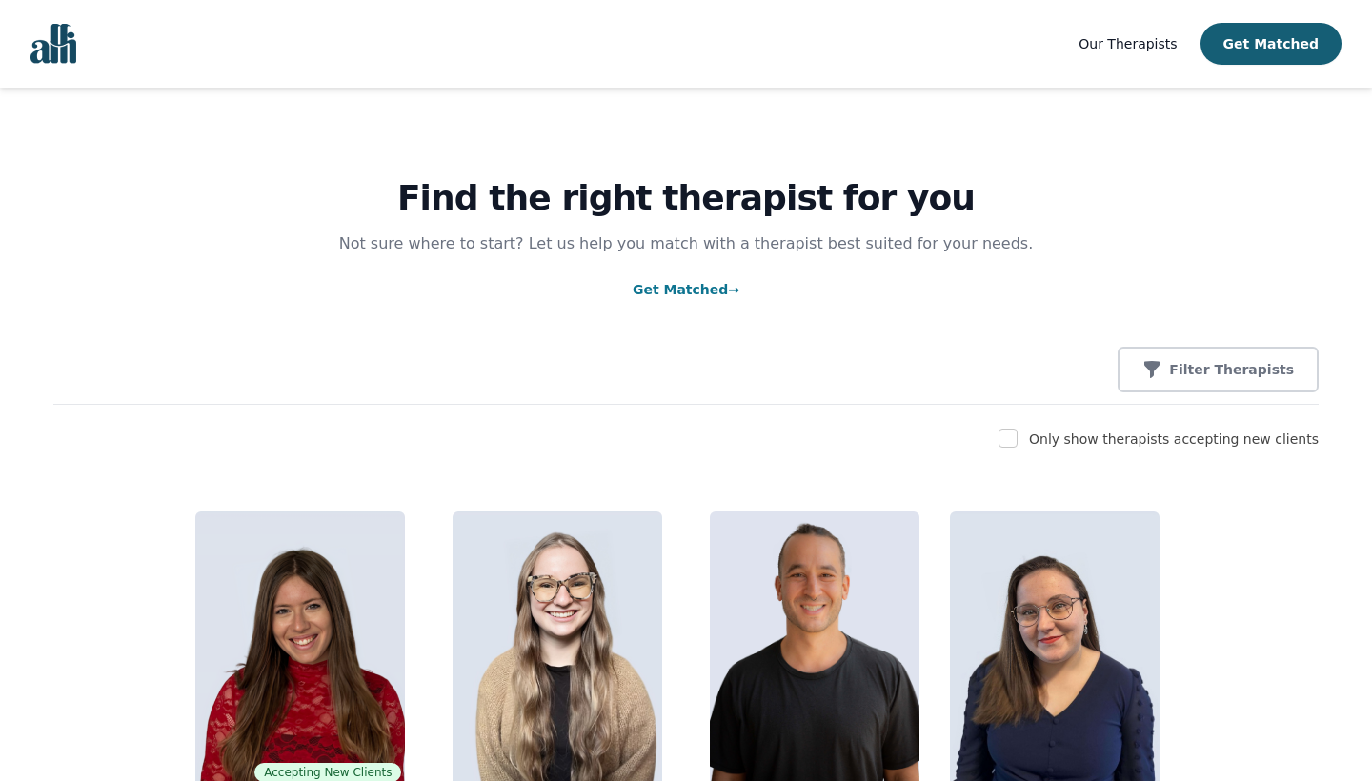
click at [70, 49] on img "Global" at bounding box center [53, 44] width 46 height 40
